Goal: Navigation & Orientation: Find specific page/section

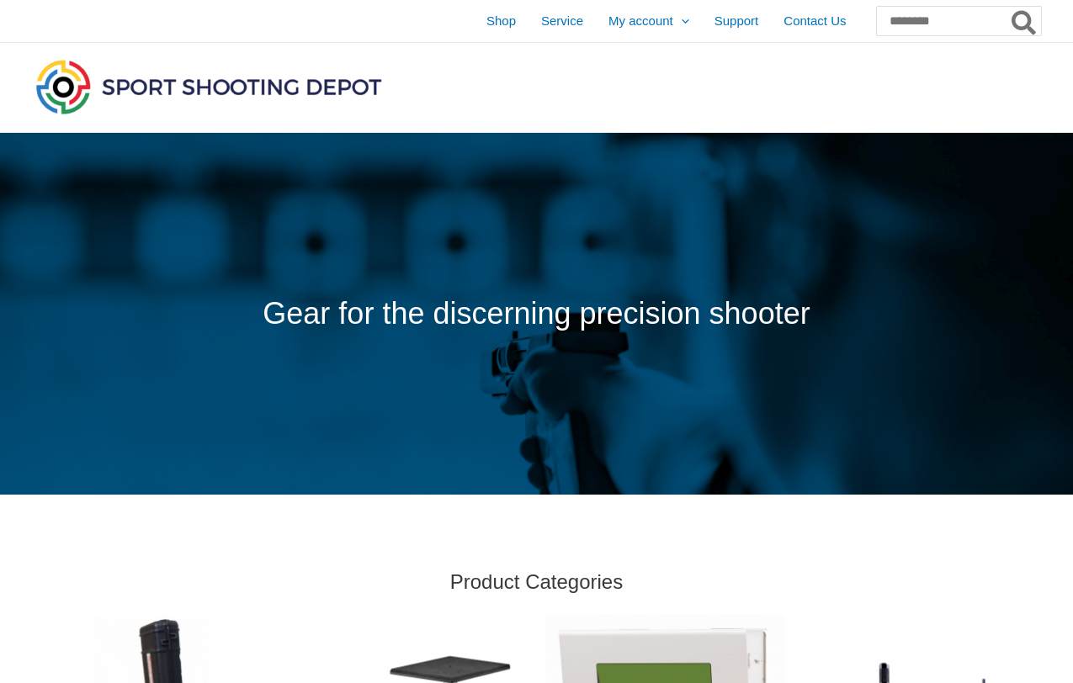
click at [498, 101] on div at bounding box center [372, 87] width 680 height 89
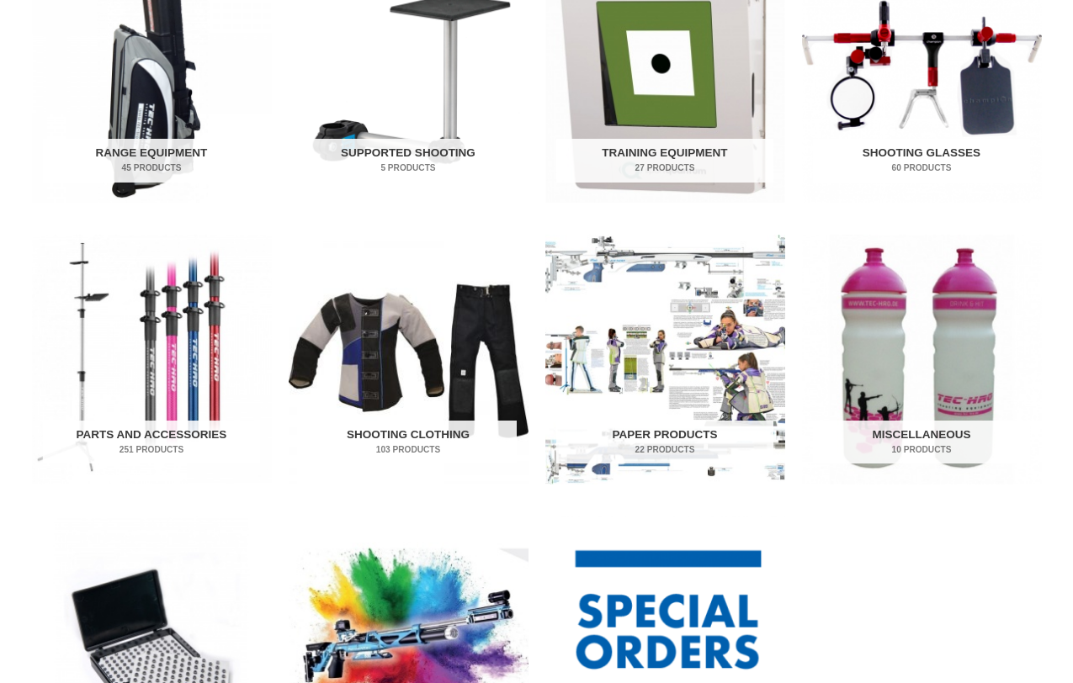
scroll to position [724, 0]
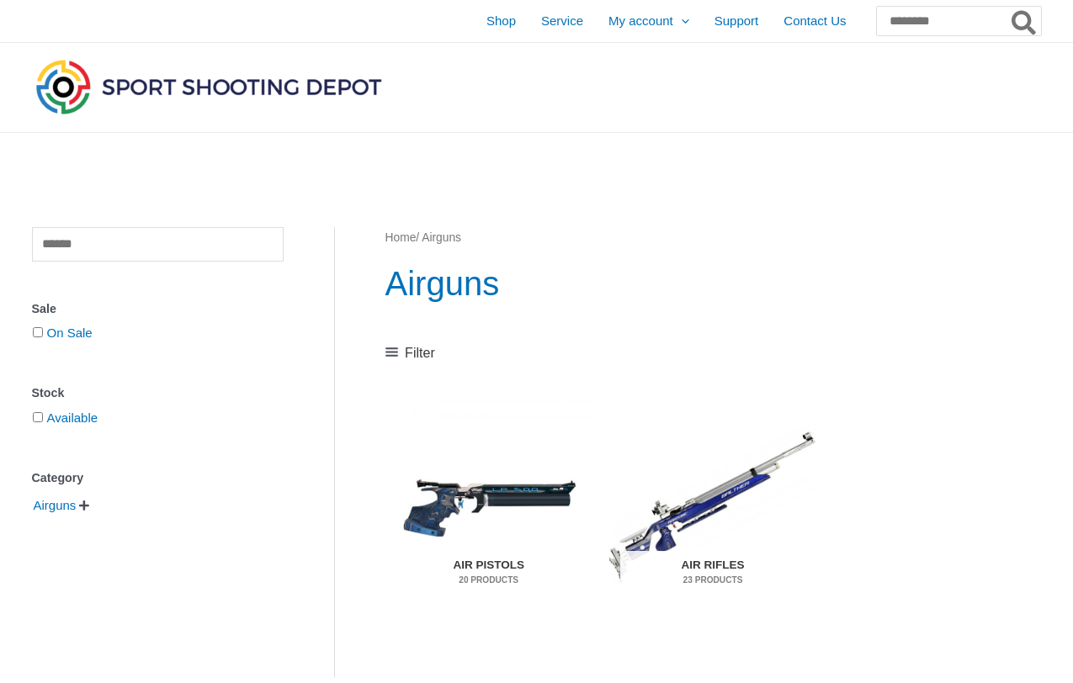
click at [503, 498] on img "Visit product category Air Pistols" at bounding box center [488, 506] width 207 height 217
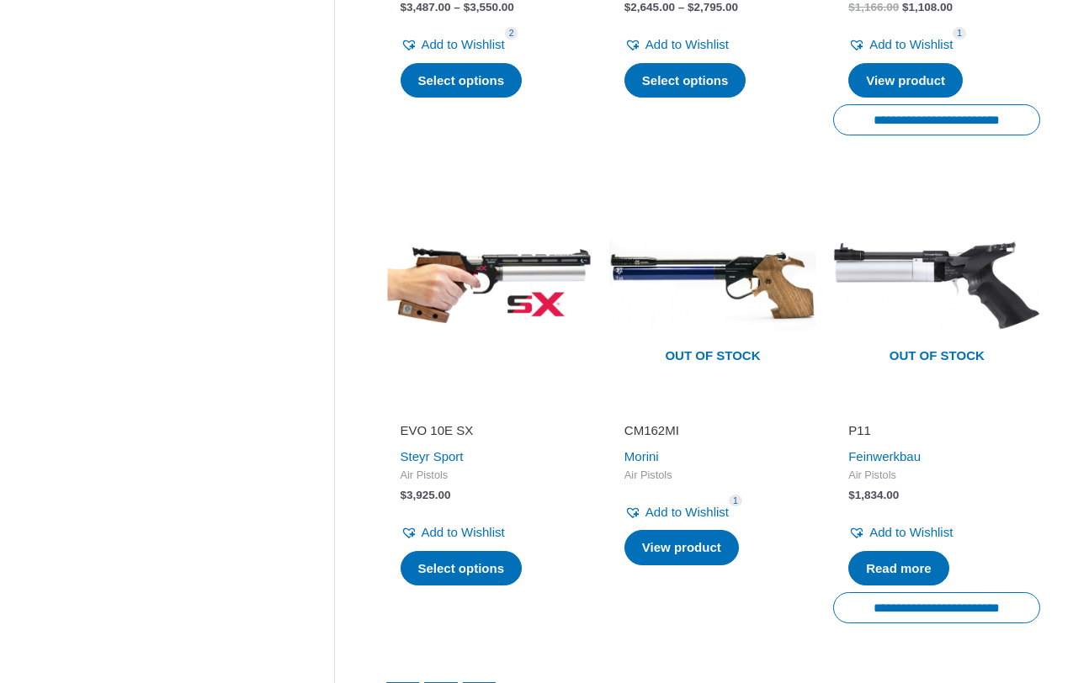
scroll to position [2273, 0]
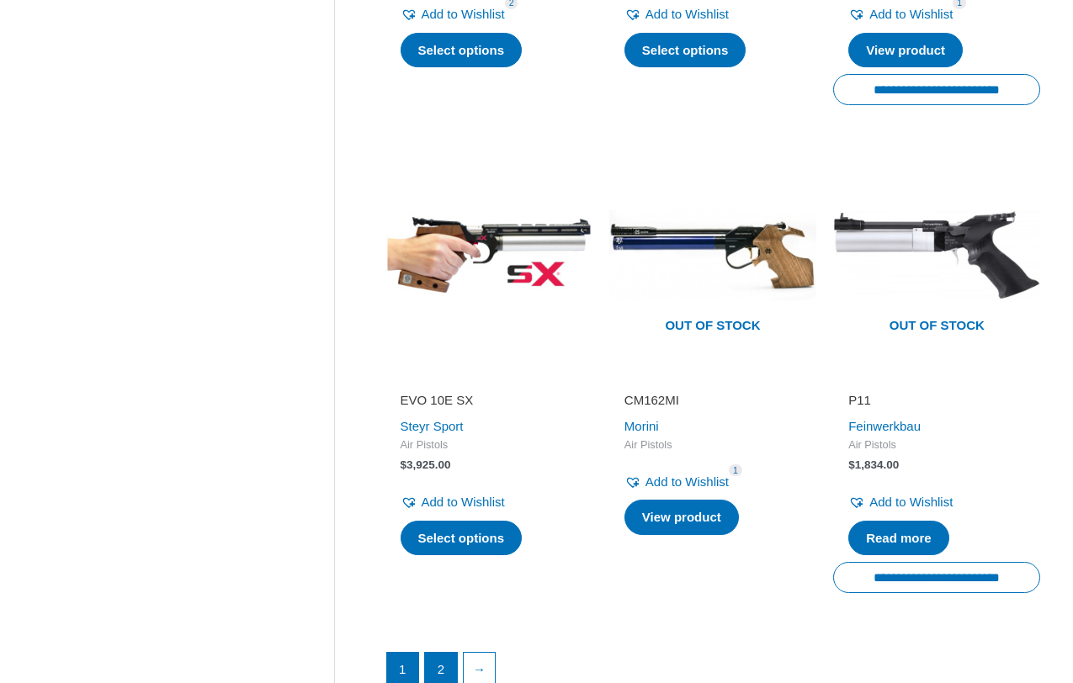
click at [439, 653] on link "2" at bounding box center [441, 669] width 32 height 32
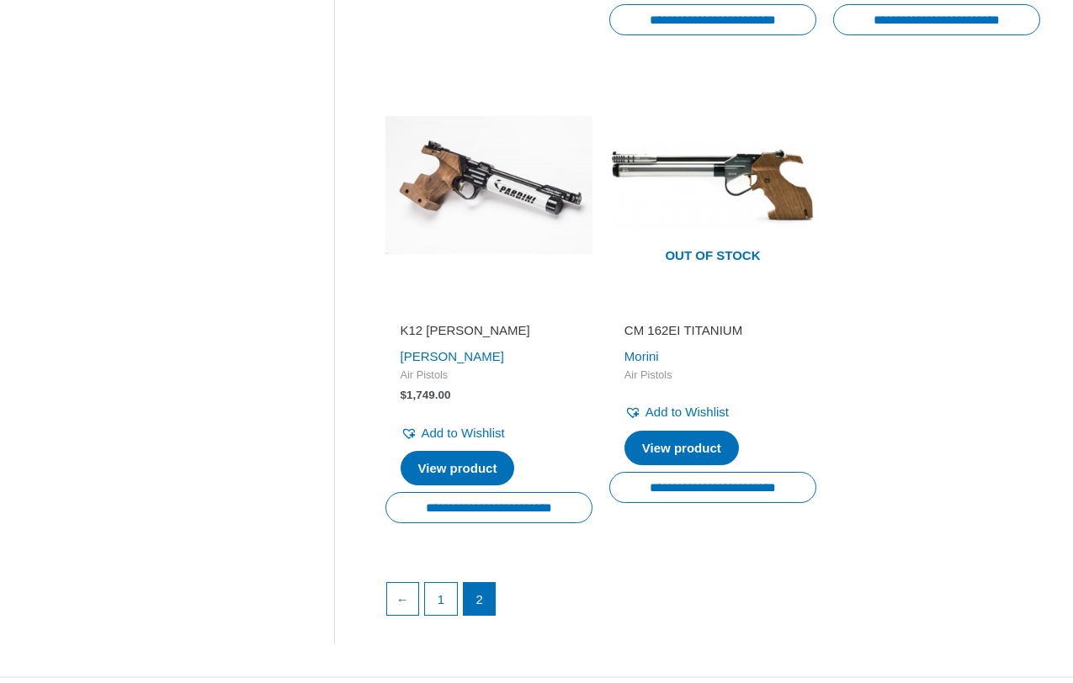
scroll to position [204, 0]
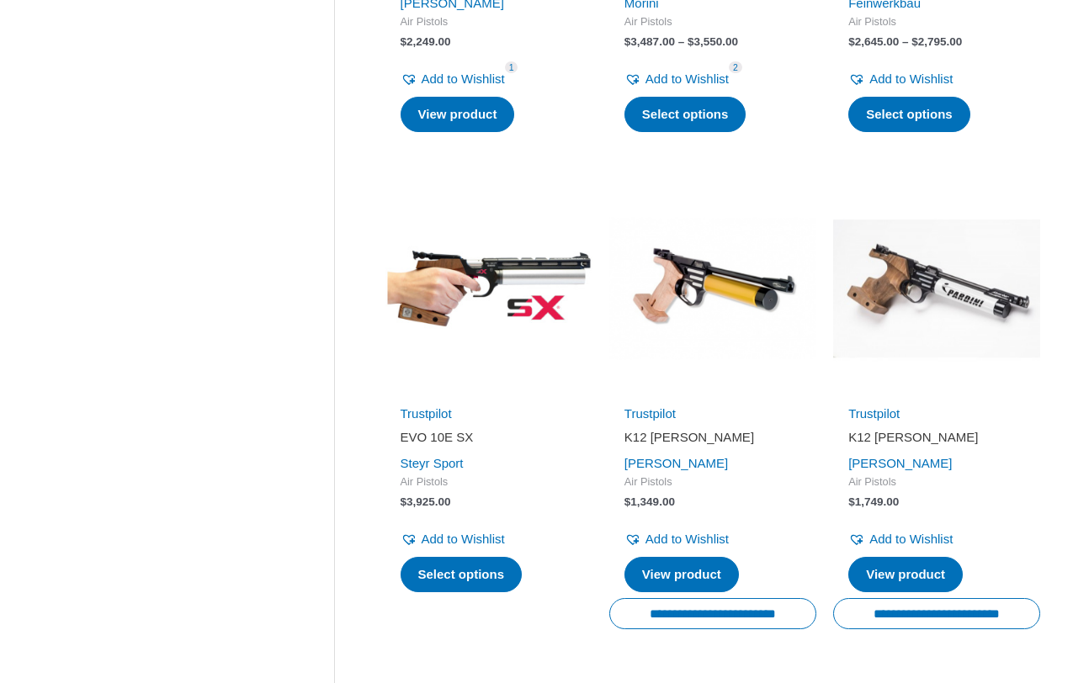
scroll to position [1232, 0]
